Goal: Navigation & Orientation: Find specific page/section

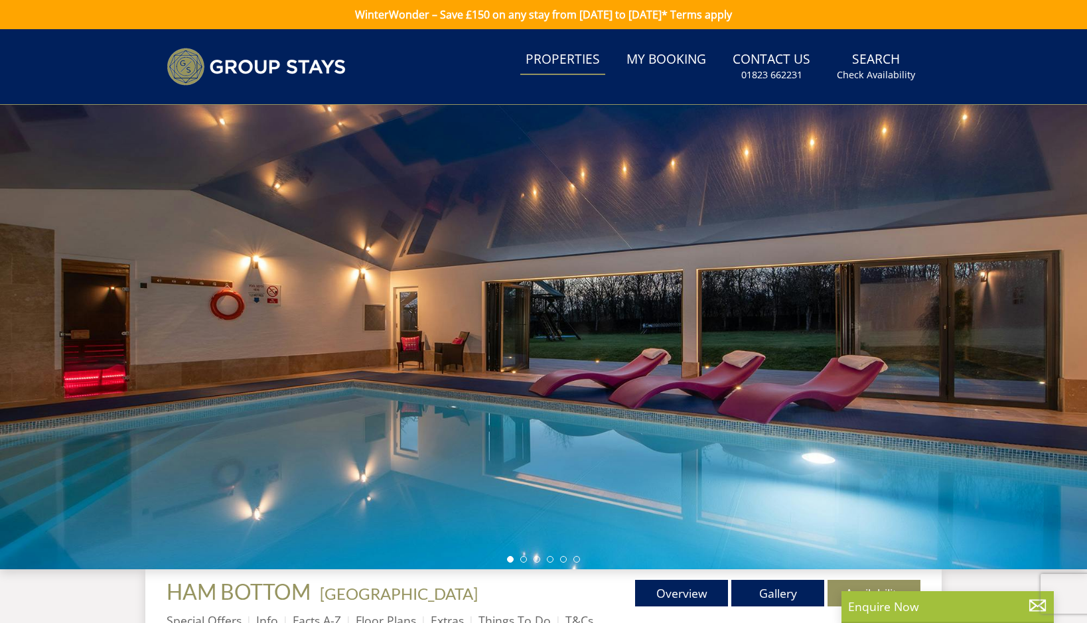
click at [560, 56] on link "Properties" at bounding box center [562, 60] width 85 height 30
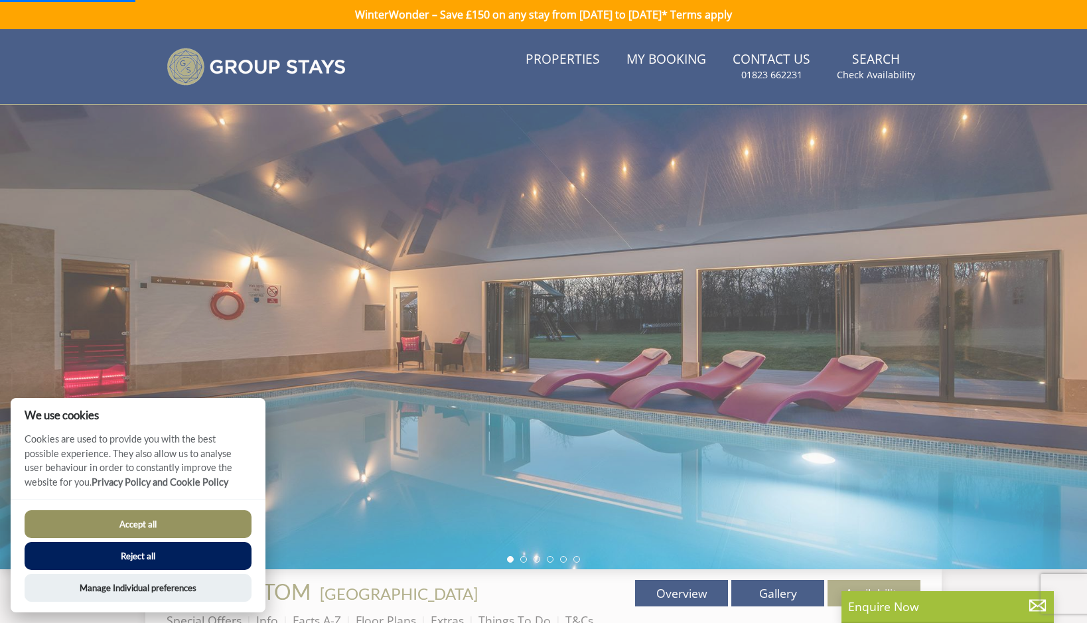
click at [147, 528] on button "Accept all" at bounding box center [138, 524] width 227 height 28
checkbox input "true"
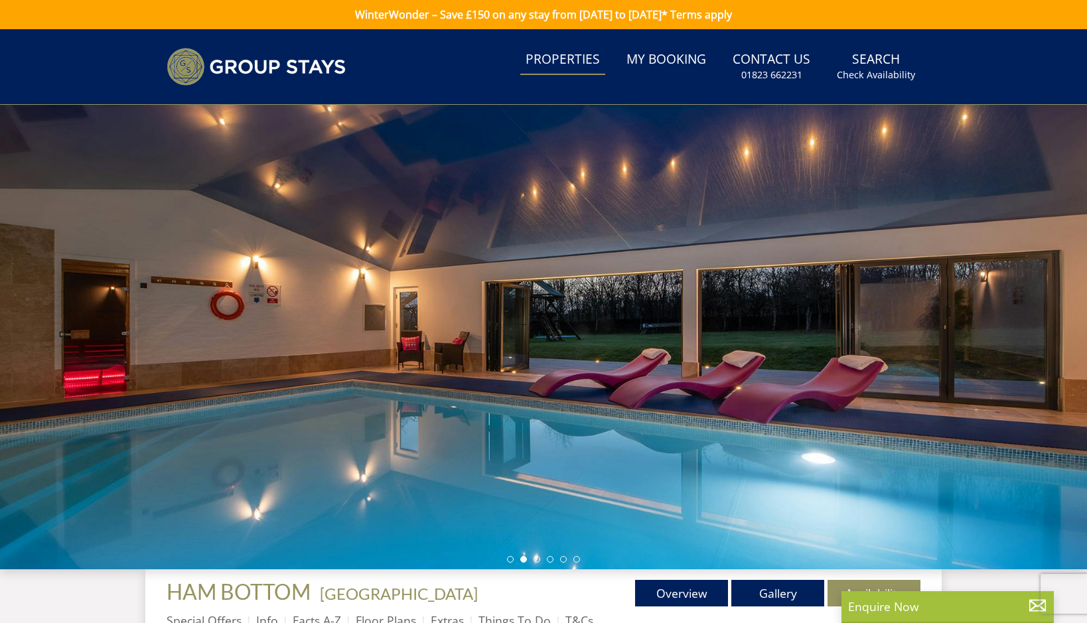
click at [558, 55] on link "Properties" at bounding box center [562, 60] width 85 height 30
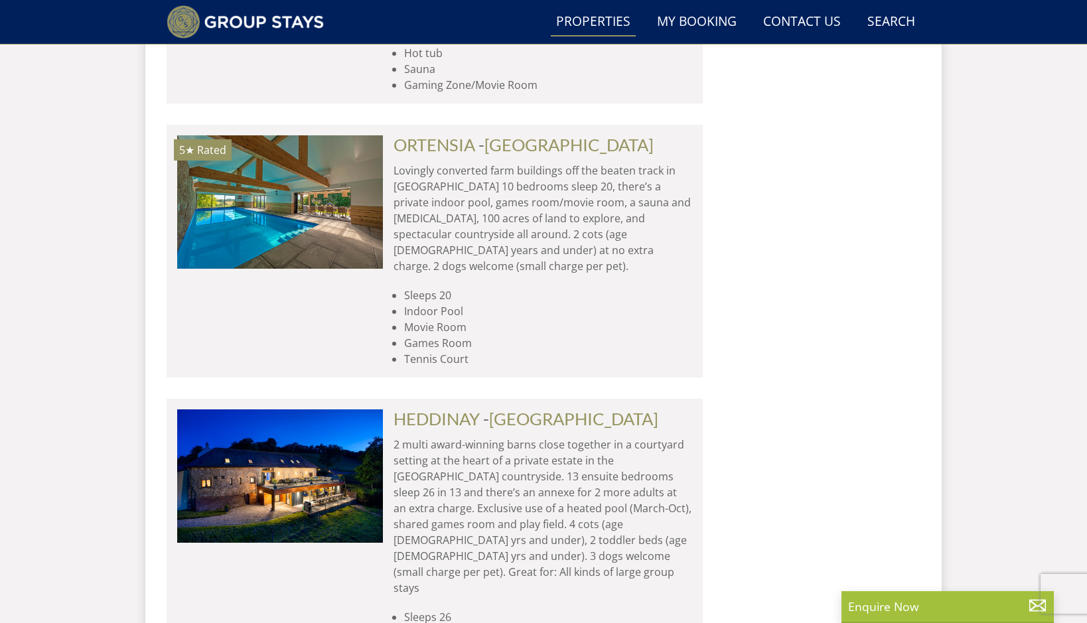
scroll to position [2172, 0]
